Goal: Transaction & Acquisition: Purchase product/service

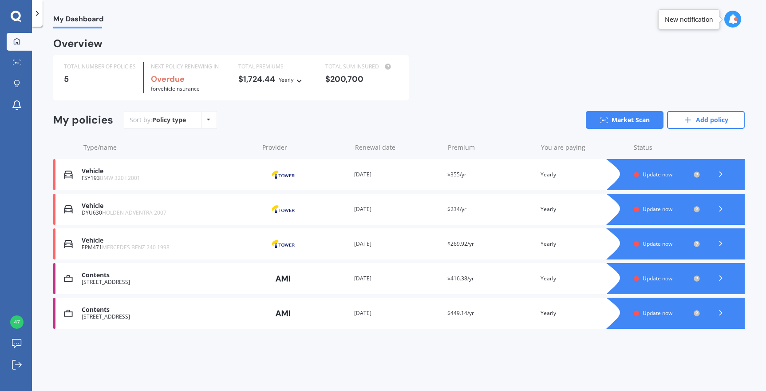
click at [628, 78] on div "TOTAL NUMBER OF POLICIES 5 NEXT POLICY RENEWING IN Overdue for Vehicle insuranc…" at bounding box center [399, 77] width 692 height 45
click at [513, 87] on div "TOTAL NUMBER OF POLICIES 5 NEXT POLICY RENEWING IN Overdue for Vehicle insuranc…" at bounding box center [399, 77] width 692 height 45
click at [723, 273] on icon at bounding box center [721, 277] width 9 height 9
click at [721, 206] on polyline at bounding box center [721, 208] width 2 height 4
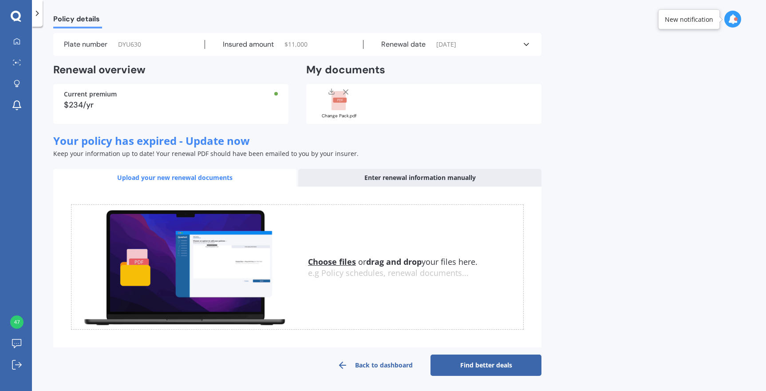
click at [470, 360] on link "Find better deals" at bounding box center [486, 364] width 111 height 21
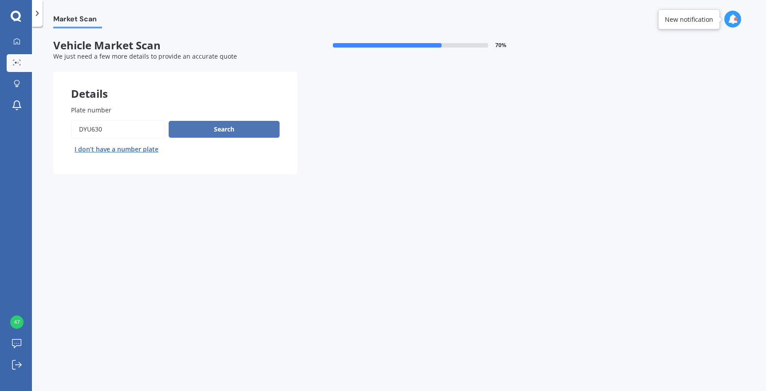
click at [249, 134] on button "Search" at bounding box center [224, 129] width 111 height 17
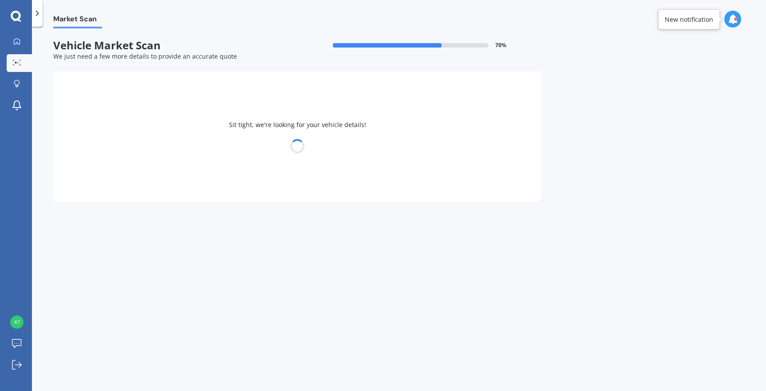
select select "HOLDEN"
select select "ADVENTRA"
select select "07"
select select "08"
select select "1966"
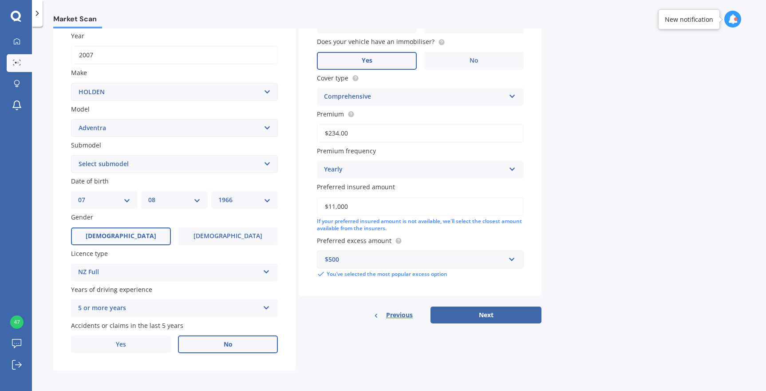
click at [223, 341] on label "No" at bounding box center [228, 344] width 100 height 18
click at [0, 0] on input "No" at bounding box center [0, 0] width 0 height 0
click at [223, 341] on label "No" at bounding box center [228, 344] width 100 height 18
click at [0, 0] on input "No" at bounding box center [0, 0] width 0 height 0
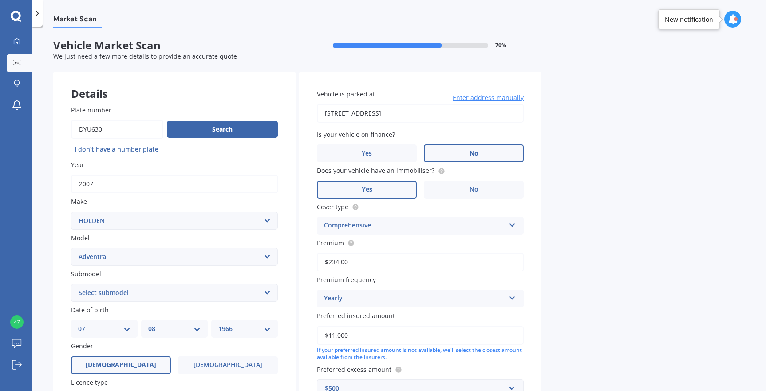
click at [491, 152] on label "No" at bounding box center [474, 153] width 100 height 18
click at [0, 0] on input "No" at bounding box center [0, 0] width 0 height 0
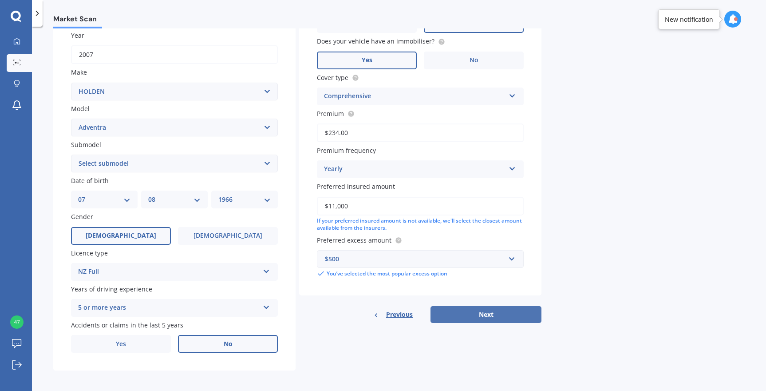
scroll to position [129, 0]
click at [474, 312] on button "Next" at bounding box center [486, 314] width 111 height 17
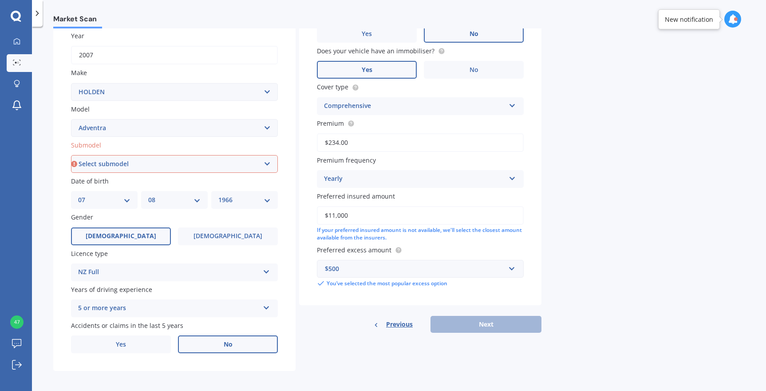
select select "SX6"
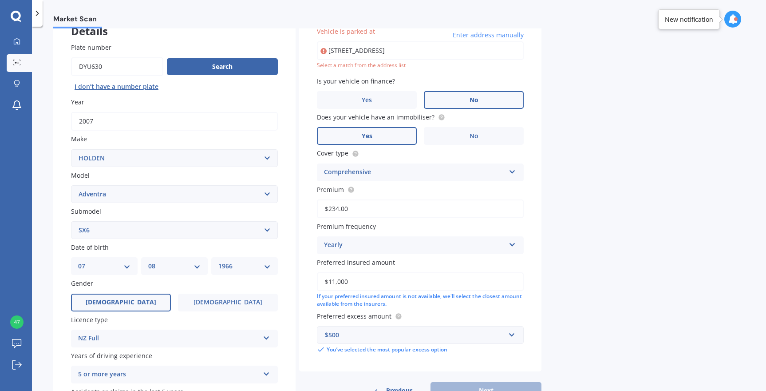
scroll to position [60, 0]
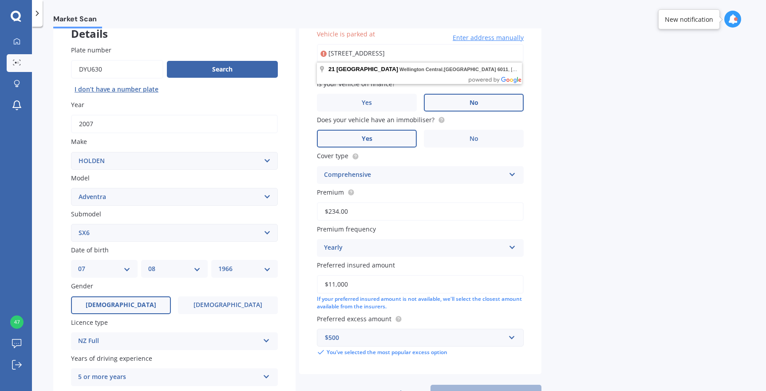
click at [457, 57] on input "21 Victoria Street, Wellington Central, Wellington 6011" at bounding box center [420, 53] width 207 height 19
type input "21 Victoria Street, Wellington Central, Wellington 6011"
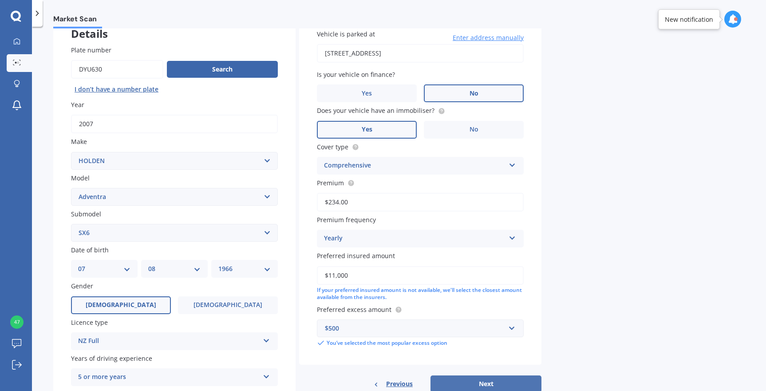
click at [493, 380] on button "Next" at bounding box center [486, 383] width 111 height 17
select select "07"
select select "08"
select select "1966"
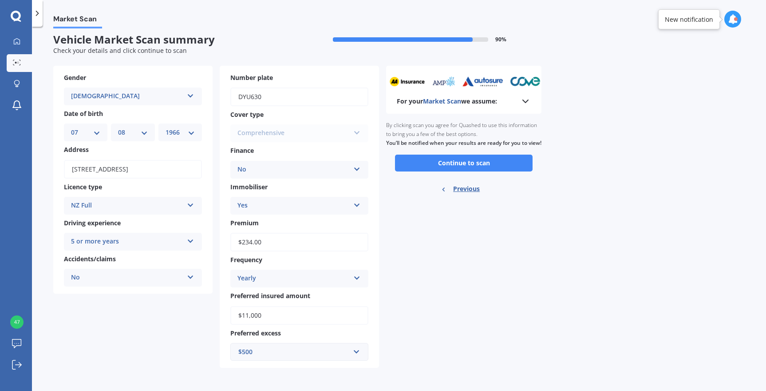
scroll to position [0, 0]
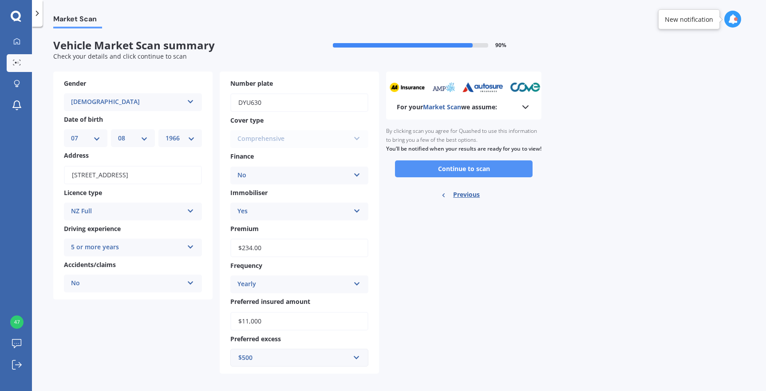
click at [482, 171] on button "Continue to scan" at bounding box center [464, 168] width 138 height 17
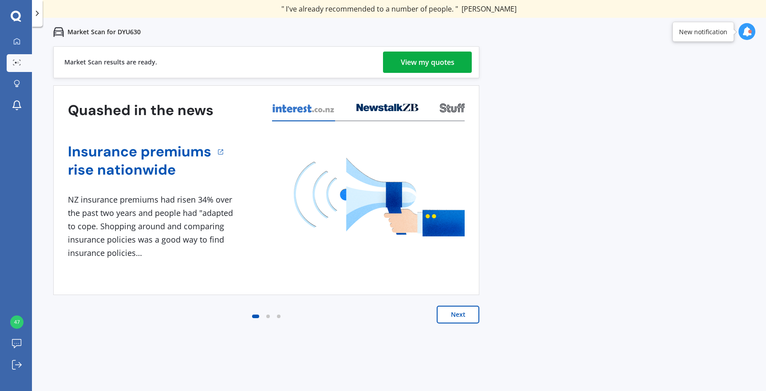
click at [454, 320] on button "Next" at bounding box center [458, 314] width 43 height 18
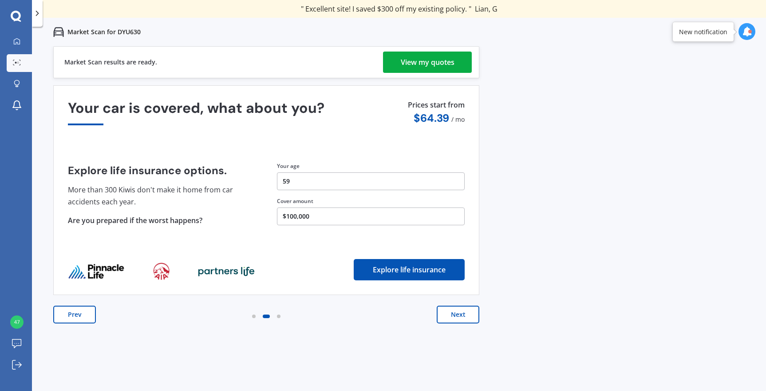
click at [454, 320] on button "Next" at bounding box center [458, 314] width 43 height 18
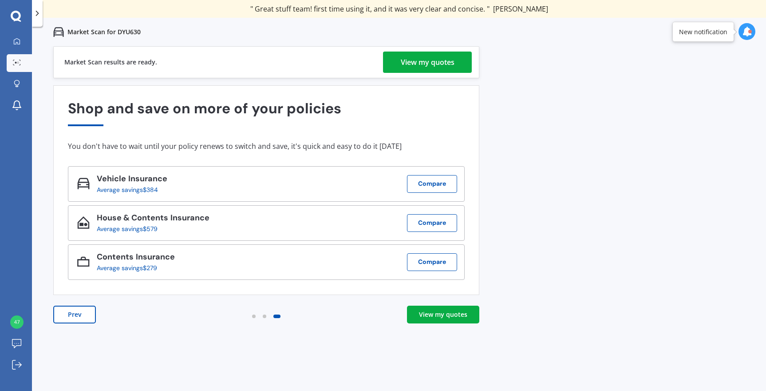
click at [454, 319] on link "View my quotes" at bounding box center [443, 314] width 72 height 18
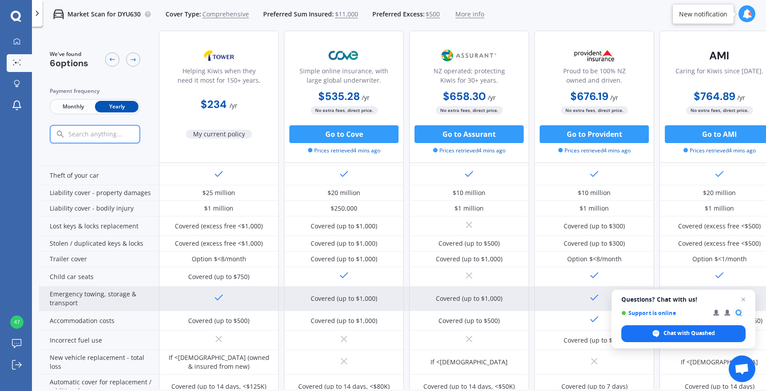
scroll to position [69, 0]
